Goal: Task Accomplishment & Management: Use online tool/utility

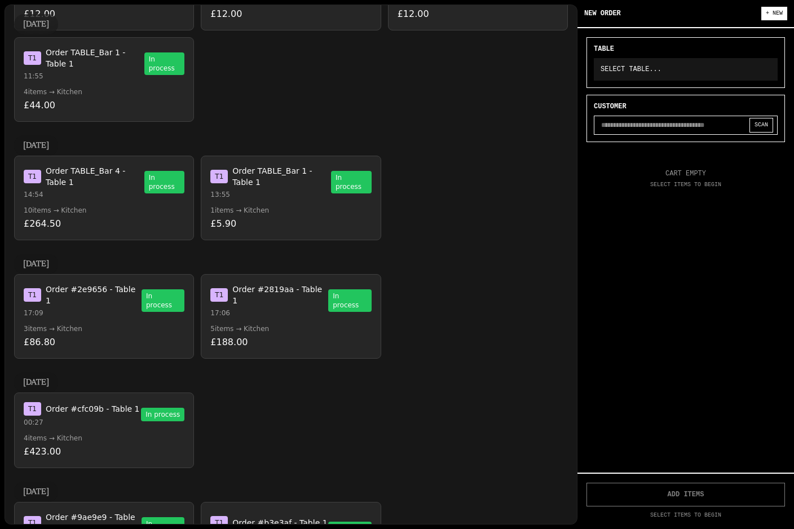
scroll to position [1632, 0]
click at [294, 166] on span "Order TABLE_Bar 1 - Table 1" at bounding box center [281, 177] width 99 height 23
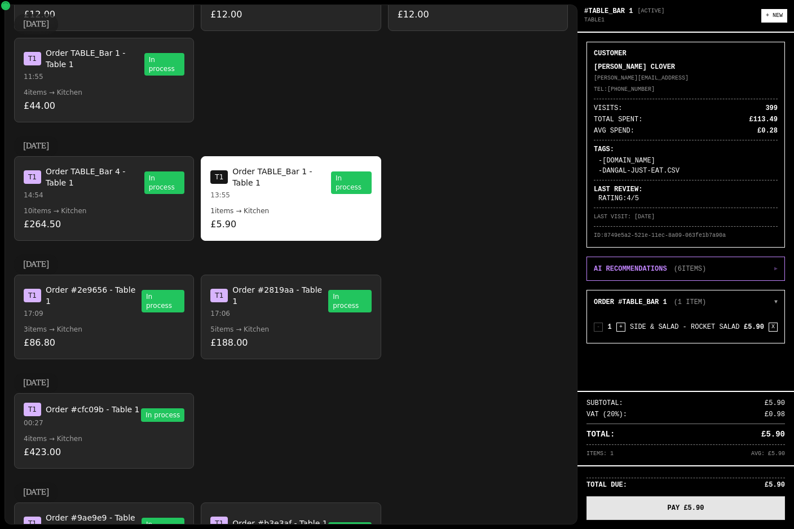
click at [675, 511] on button "PAY £5.90" at bounding box center [685, 508] width 198 height 24
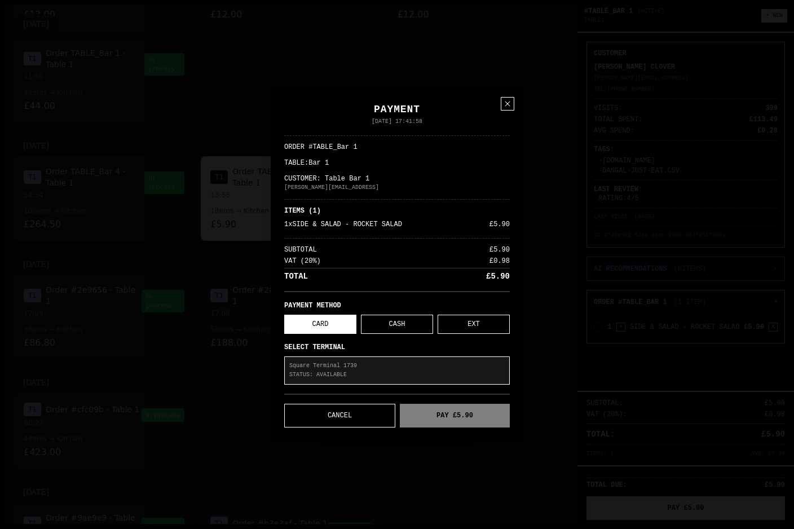
click at [418, 368] on p "Square Terminal 1739" at bounding box center [396, 365] width 215 height 9
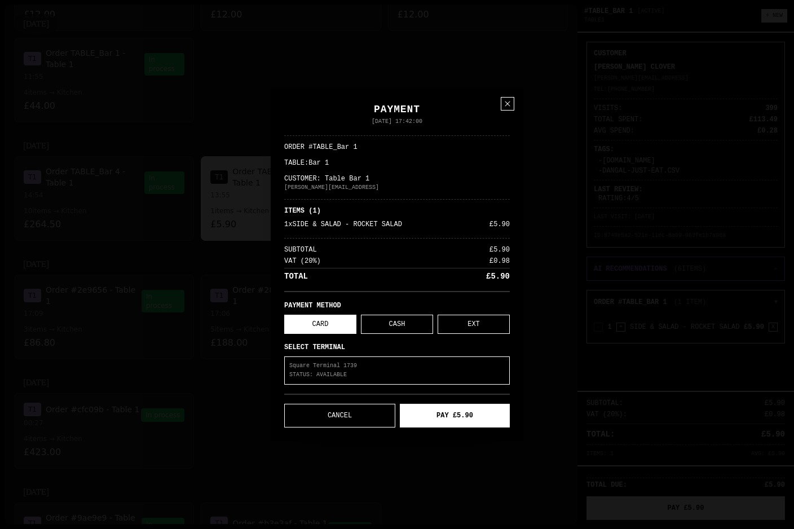
click at [456, 412] on button "PAY £5.90" at bounding box center [455, 416] width 110 height 24
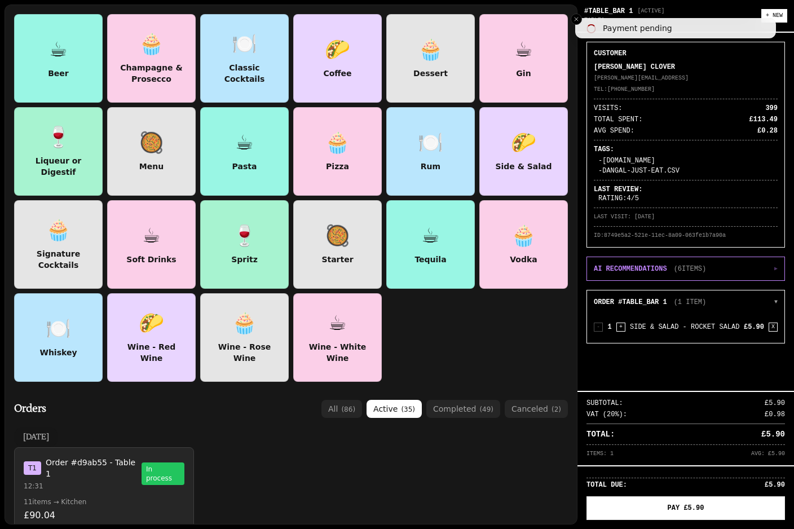
scroll to position [0, 0]
click at [458, 410] on button "completed ( 49 )" at bounding box center [463, 409] width 74 height 18
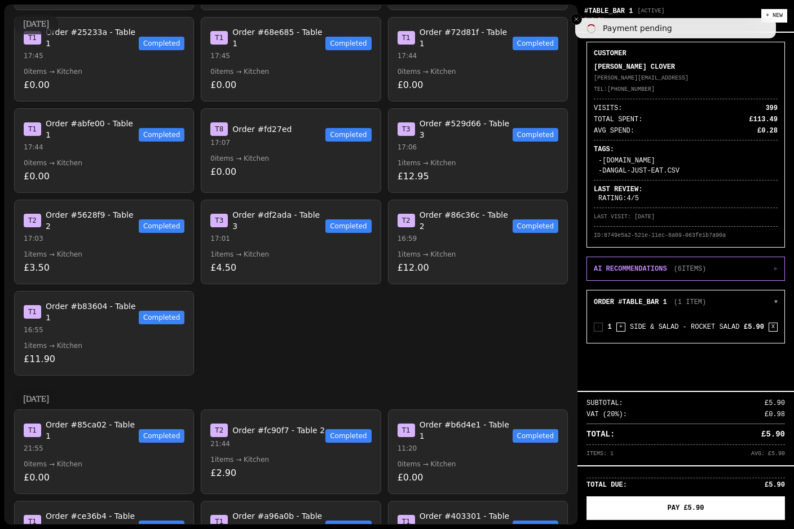
scroll to position [1943, 0]
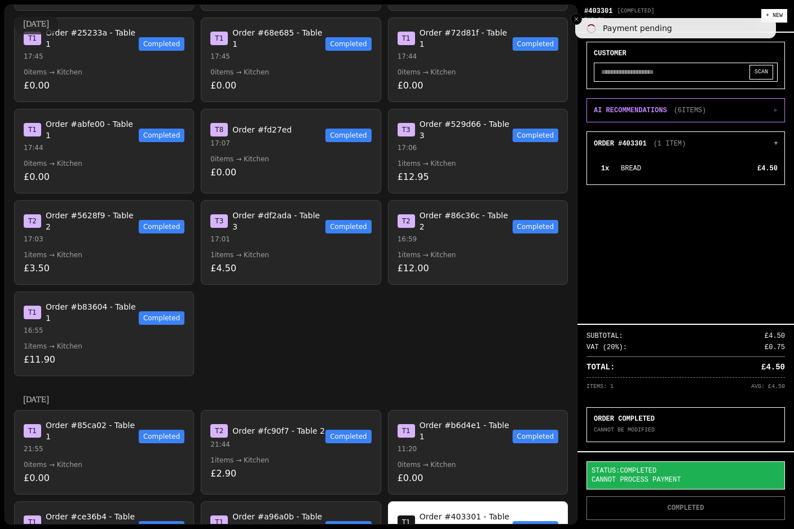
click at [479, 410] on button "T 1 Order #b6d4e1 - Table 1 11:20 Completed 0 items → Kitchen £0.00" at bounding box center [478, 452] width 180 height 85
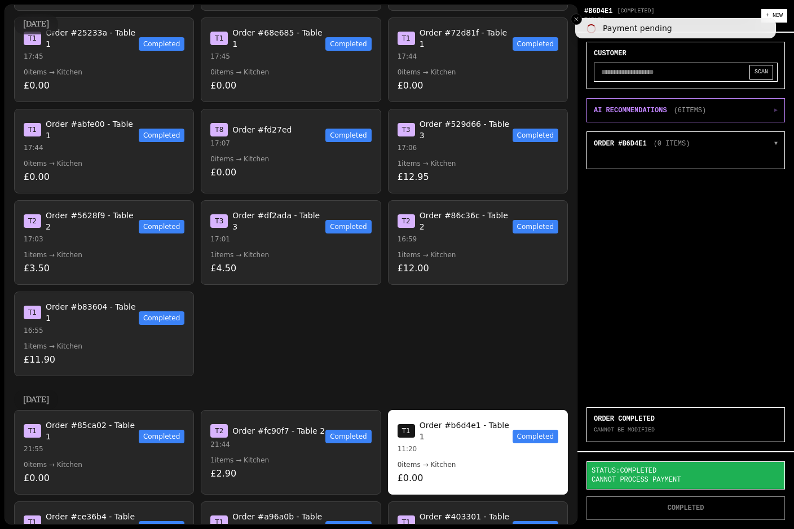
click at [323, 467] on p "£2.90" at bounding box center [290, 474] width 161 height 14
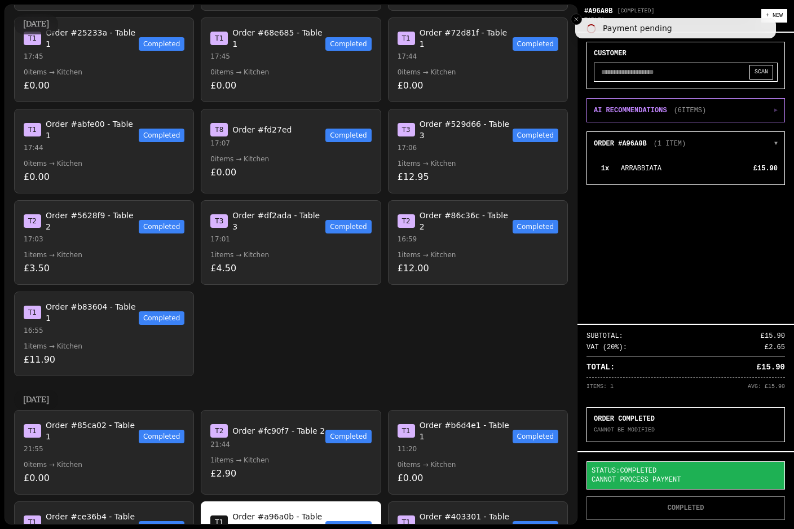
click at [314, 410] on button "T 2 Order #fc90f7 - Table 2 21:44 Completed 1 items → Kitchen £2.90" at bounding box center [291, 452] width 180 height 85
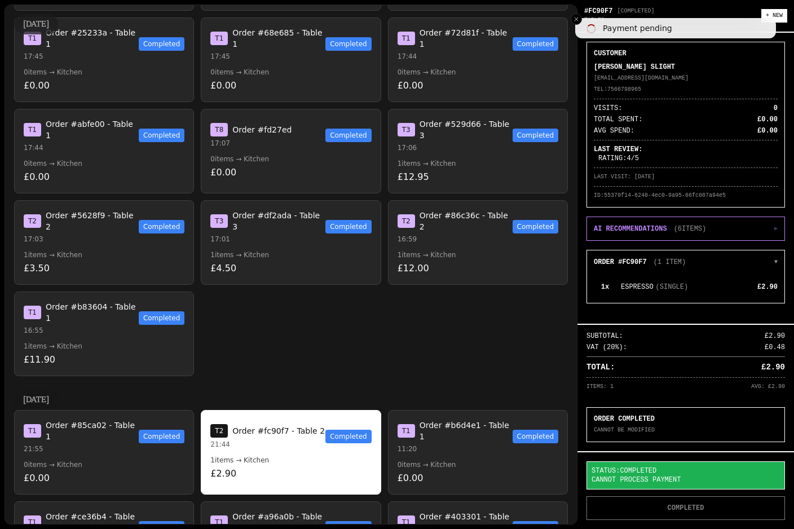
click at [470, 460] on p "0 items → Kitchen" at bounding box center [478, 464] width 161 height 9
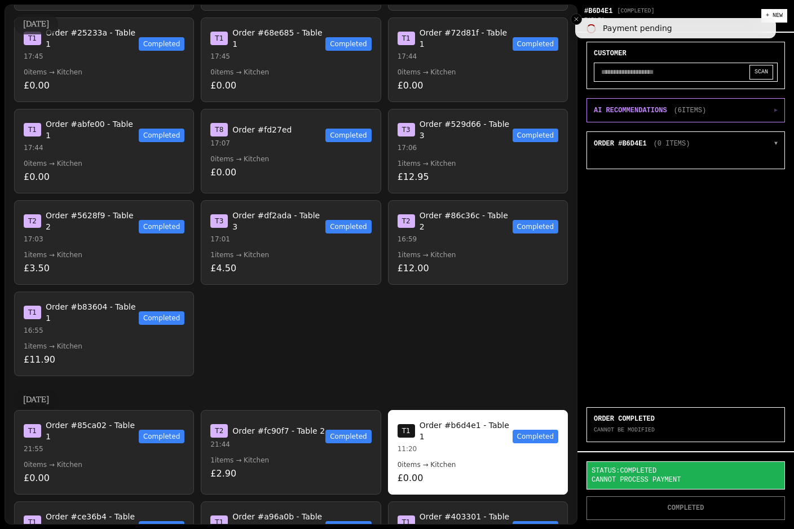
click at [318, 467] on p "£2.90" at bounding box center [290, 474] width 161 height 14
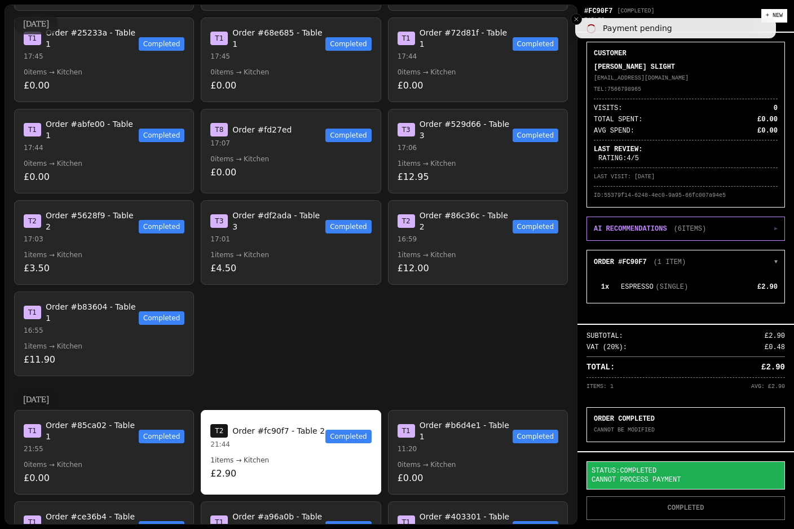
click at [166, 410] on button "T 1 Order #85ca02 - Table 1 21:55 Completed 0 items → Kitchen £0.00" at bounding box center [104, 452] width 180 height 85
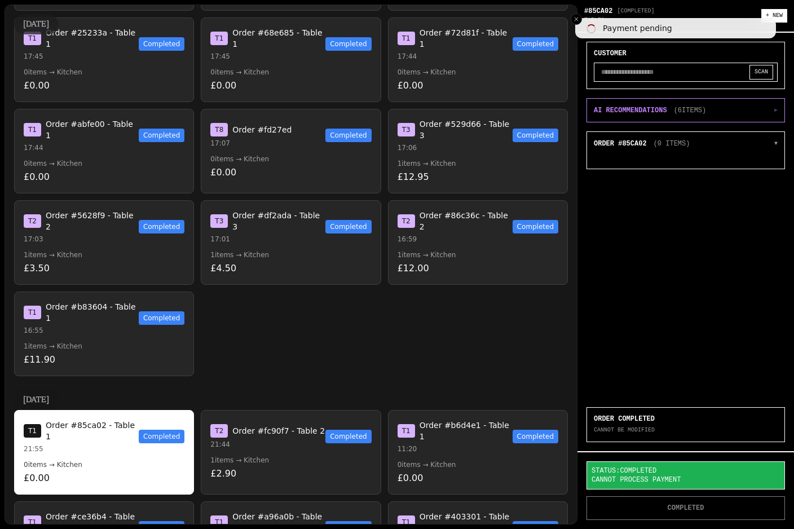
click at [297, 410] on button "T 2 Order #fc90f7 - Table 2 21:44 Completed 1 items → Kitchen £2.90" at bounding box center [291, 452] width 180 height 85
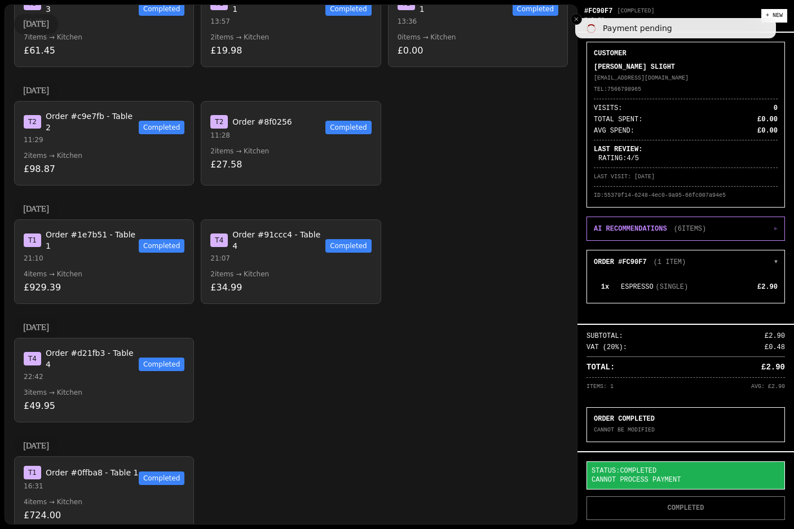
scroll to position [310, 0]
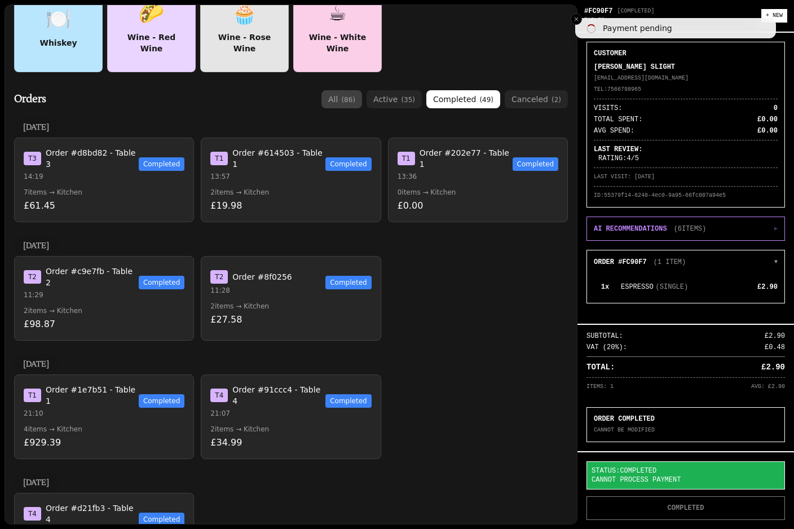
click at [350, 103] on span "( 86 )" at bounding box center [348, 100] width 14 height 8
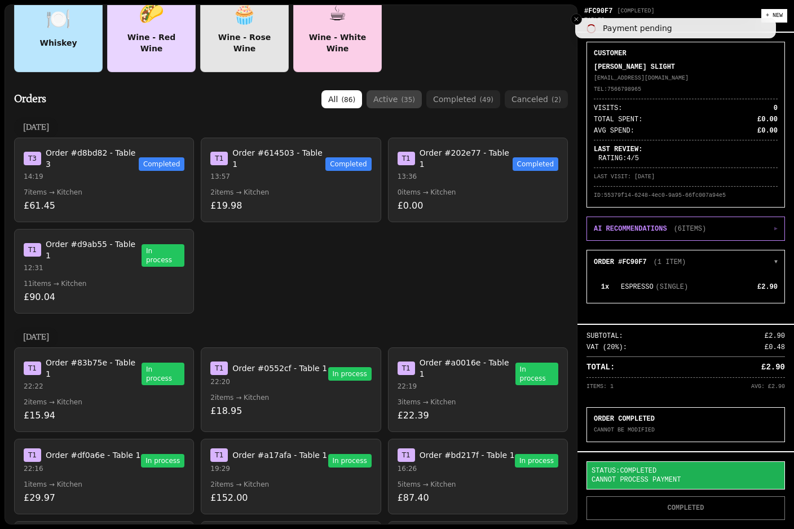
click at [411, 97] on span "( 35 )" at bounding box center [408, 100] width 14 height 8
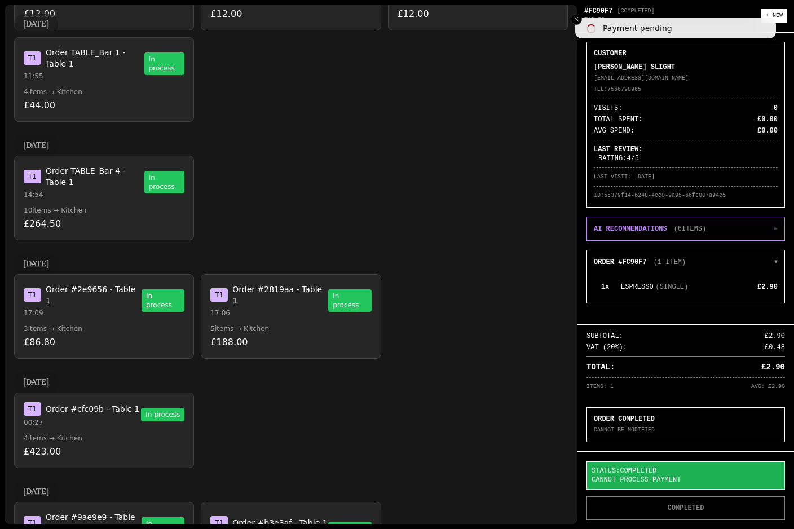
scroll to position [1632, 0]
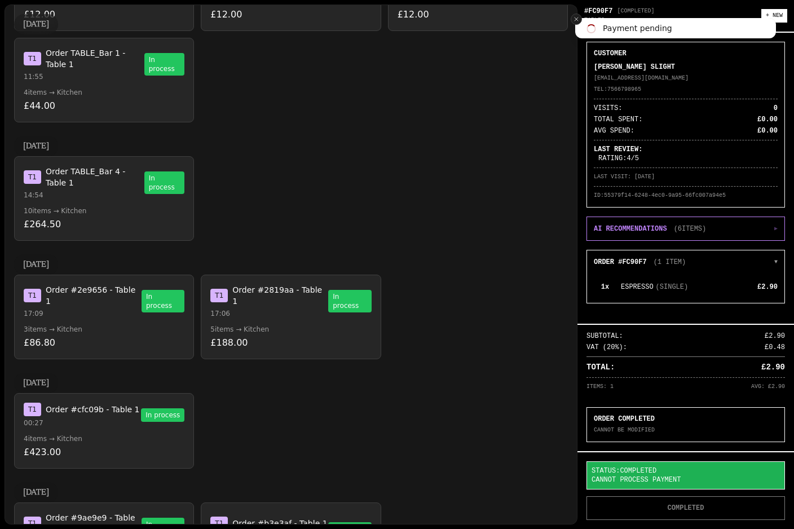
click at [572, 24] on button "Close toast" at bounding box center [576, 19] width 11 height 11
click at [580, 21] on button "Close toast" at bounding box center [576, 19] width 11 height 11
click at [581, 19] on button "Close toast" at bounding box center [576, 19] width 11 height 11
click at [304, 528] on p "19:17" at bounding box center [268, 536] width 117 height 9
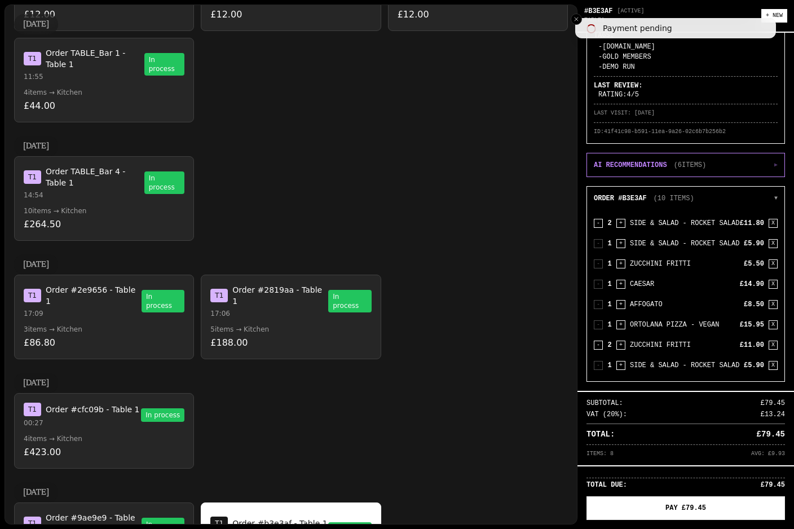
scroll to position [123, 0]
click at [580, 18] on li "Payment pending" at bounding box center [675, 28] width 201 height 20
click at [577, 16] on icon "Close toast" at bounding box center [576, 19] width 7 height 7
click at [573, 25] on div "☕ Beer 🧁 Champagne & Prosecco 🍽️ Classic Cocktails 🌮 Coffee 🧁 Dessert ☕ Gin 🍷 L…" at bounding box center [291, 265] width 573 height 520
click at [575, 24] on button "Close toast" at bounding box center [576, 19] width 11 height 11
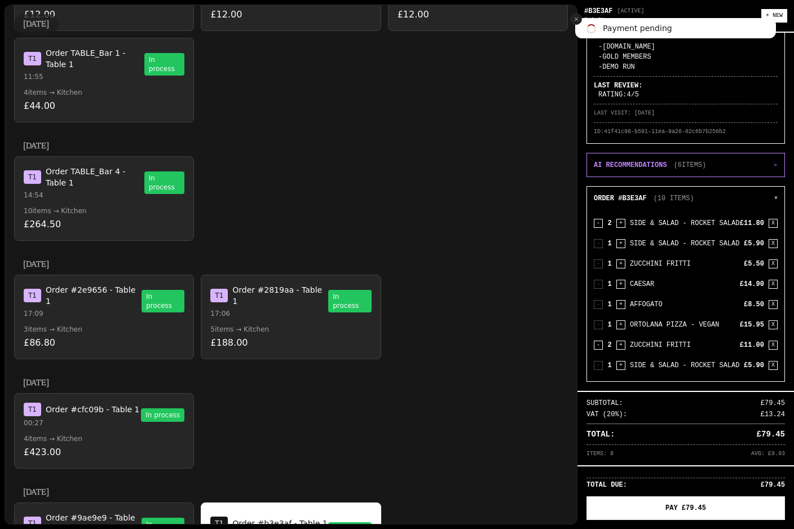
click at [581, 23] on button "Close toast" at bounding box center [576, 19] width 11 height 11
click at [581, 18] on button "Close toast" at bounding box center [576, 19] width 11 height 11
click at [575, 24] on button "Close toast" at bounding box center [576, 19] width 11 height 11
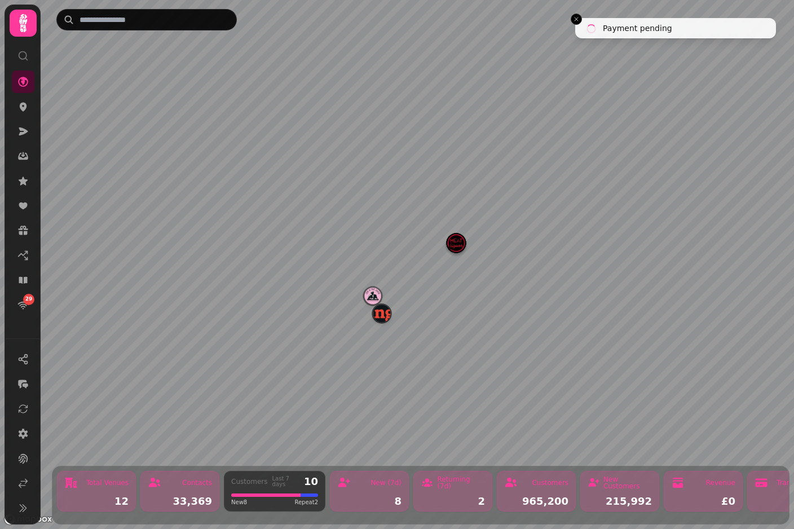
click at [381, 321] on img "Manja" at bounding box center [381, 312] width 17 height 17
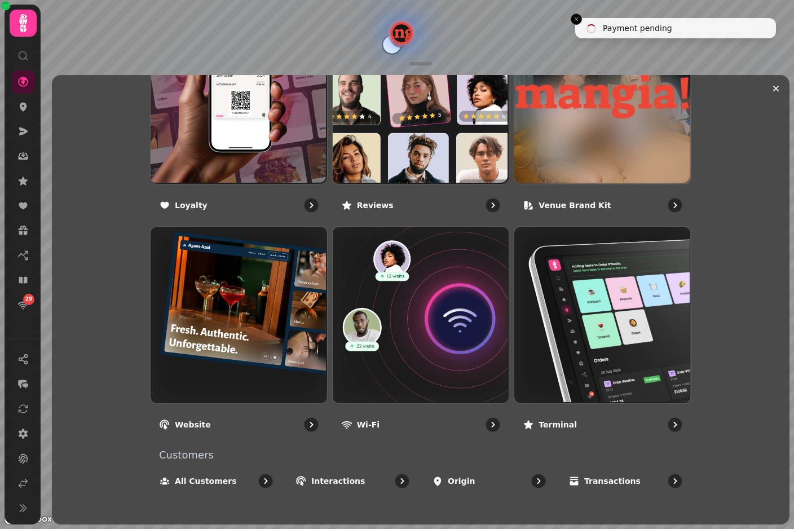
scroll to position [723, 0]
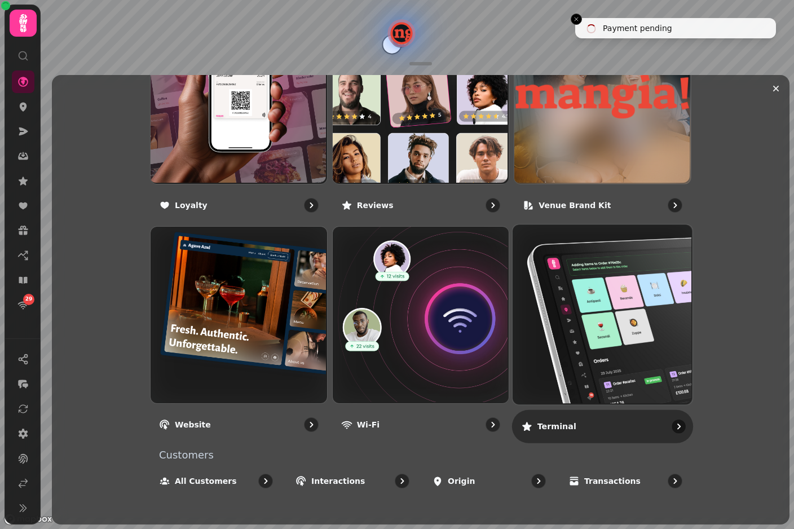
click at [588, 310] on img at bounding box center [601, 314] width 180 height 180
